Goal: Find specific page/section: Find specific page/section

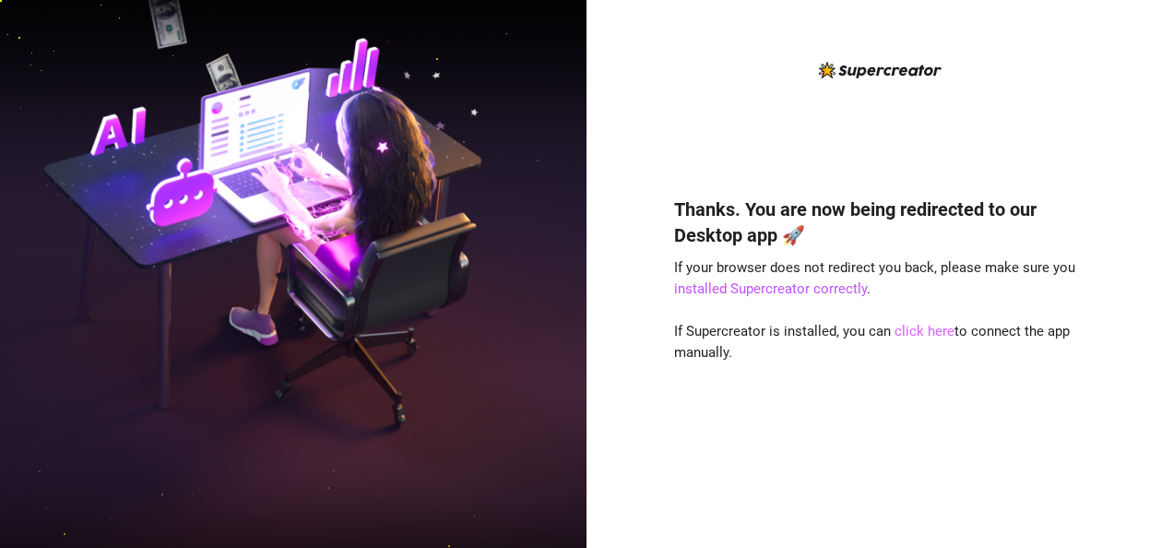
click at [948, 329] on link "click here" at bounding box center [924, 331] width 60 height 17
click at [918, 336] on link "click here" at bounding box center [924, 331] width 60 height 17
click at [927, 332] on link "click here" at bounding box center [924, 331] width 60 height 17
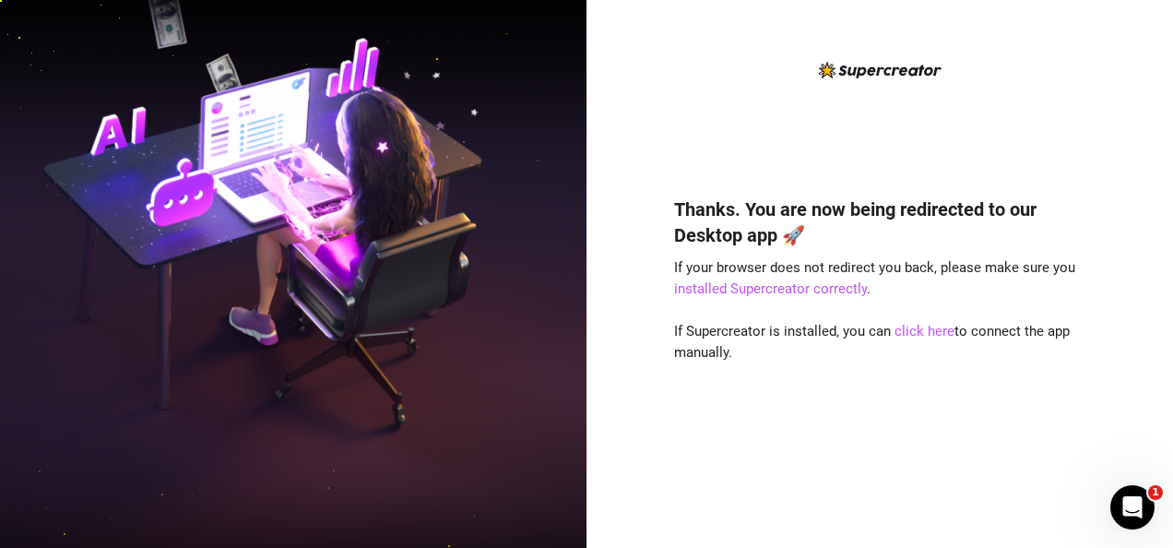
click at [899, 347] on div "Thanks. You are now being redirected to our Desktop app 🚀 If your browser does …" at bounding box center [879, 344] width 411 height 347
click at [914, 334] on link "click here" at bounding box center [924, 331] width 60 height 17
click at [933, 332] on link "click here" at bounding box center [924, 331] width 60 height 17
click at [912, 332] on link "click here" at bounding box center [924, 331] width 60 height 17
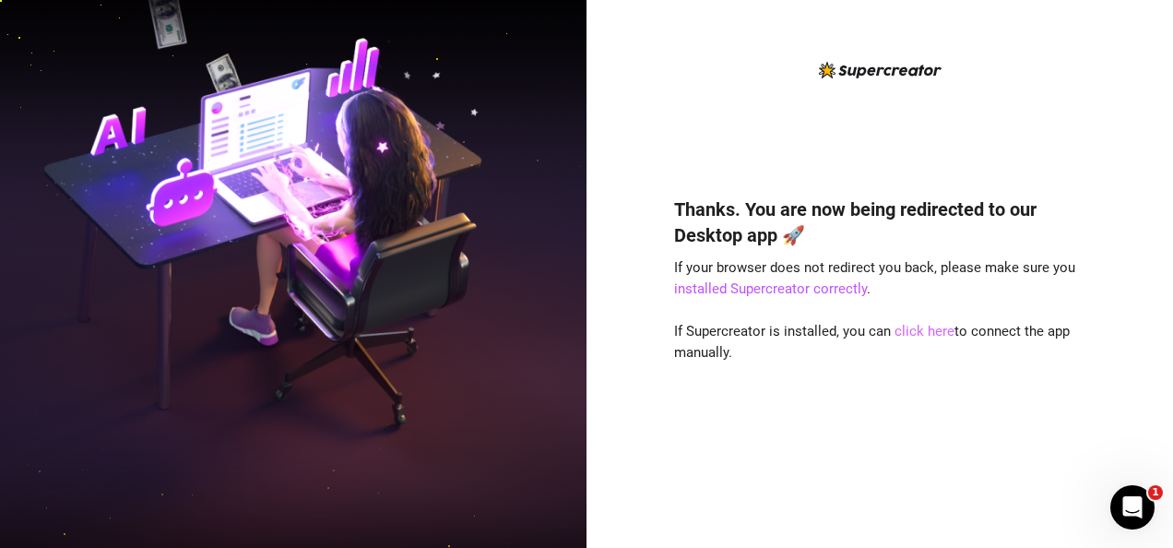
click at [935, 330] on link "click here" at bounding box center [924, 331] width 60 height 17
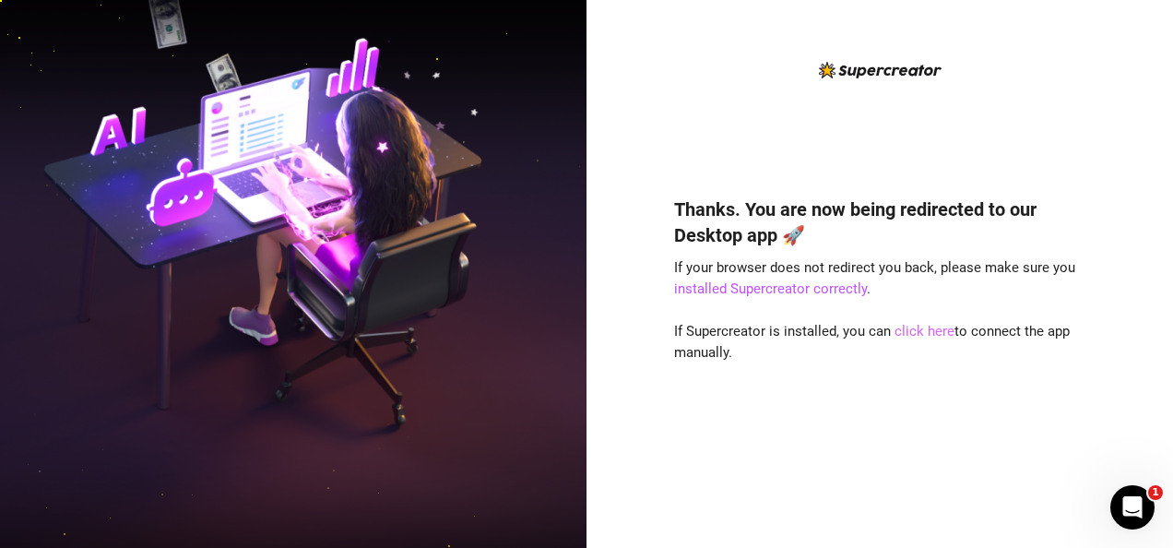
click at [907, 334] on link "click here" at bounding box center [924, 331] width 60 height 17
click at [926, 327] on link "click here" at bounding box center [924, 331] width 60 height 17
click at [925, 333] on link "click here" at bounding box center [924, 331] width 60 height 17
click at [302, 283] on img at bounding box center [293, 274] width 586 height 736
click at [190, 372] on img at bounding box center [293, 274] width 586 height 736
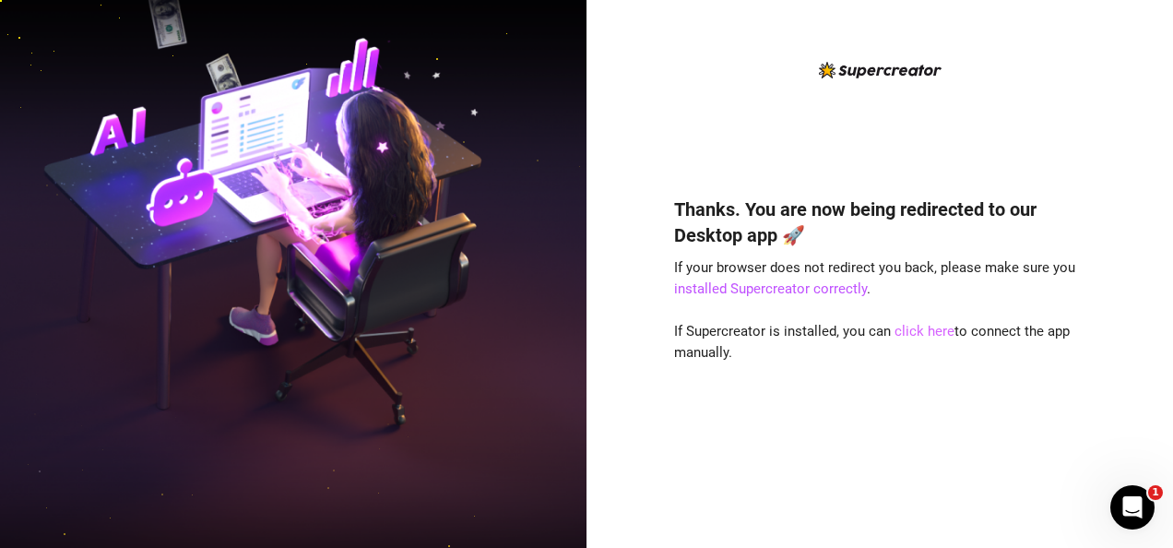
click at [227, 415] on img at bounding box center [293, 274] width 586 height 736
click at [927, 333] on link "click here" at bounding box center [924, 331] width 60 height 17
click at [899, 335] on link "click here" at bounding box center [924, 331] width 60 height 17
click at [935, 333] on link "click here" at bounding box center [924, 331] width 60 height 17
